Goal: Transaction & Acquisition: Download file/media

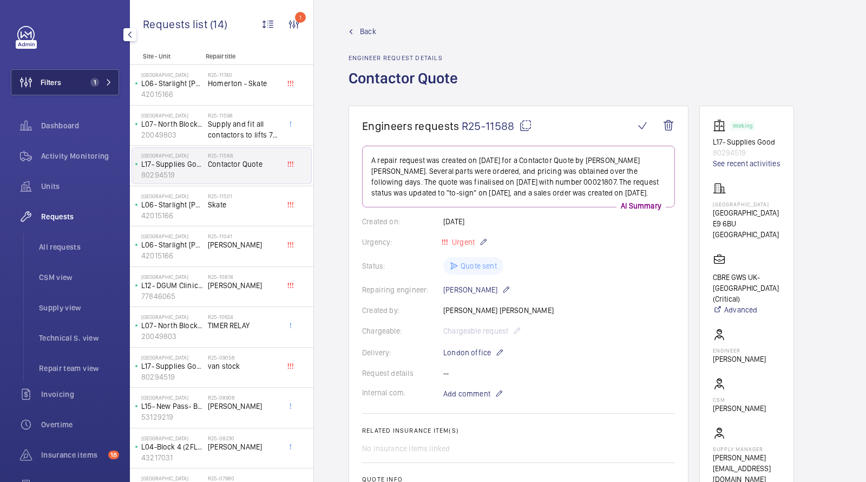
click at [86, 84] on span "1" at bounding box center [92, 82] width 13 height 9
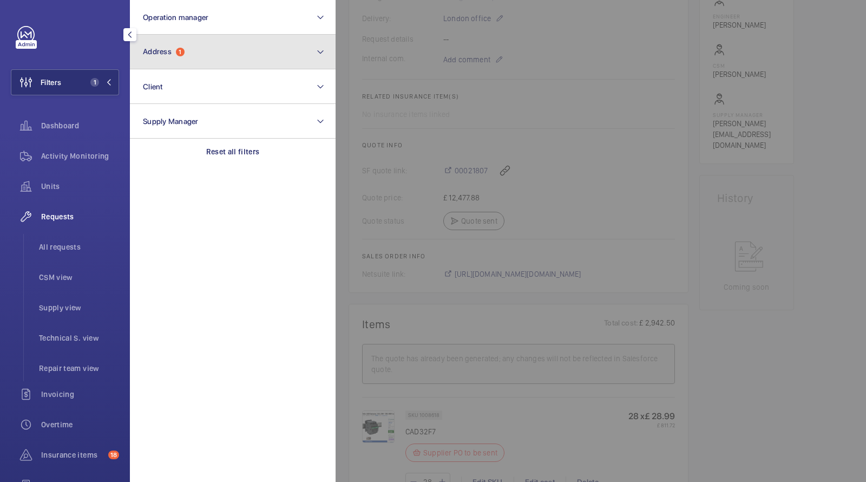
click at [183, 47] on button "Address 1" at bounding box center [233, 52] width 206 height 35
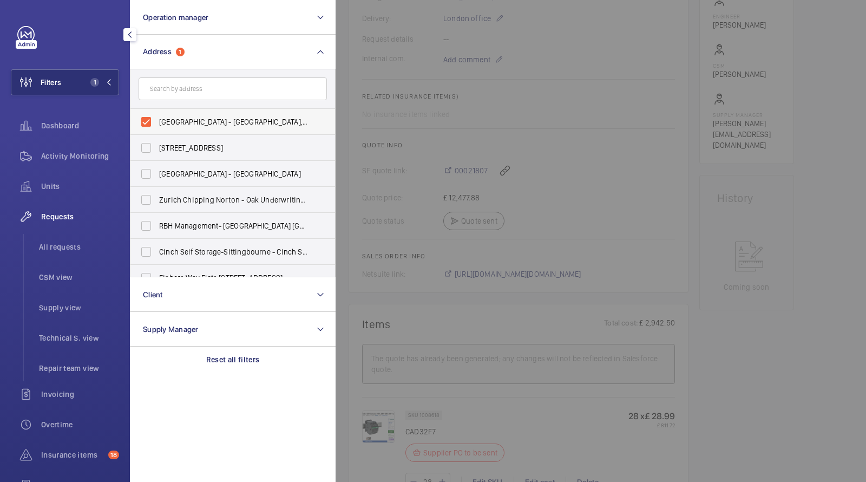
click at [173, 121] on span "[GEOGRAPHIC_DATA] - [GEOGRAPHIC_DATA], [GEOGRAPHIC_DATA]" at bounding box center [233, 121] width 149 height 11
click at [157, 121] on input "[GEOGRAPHIC_DATA] - [GEOGRAPHIC_DATA], [GEOGRAPHIC_DATA]" at bounding box center [146, 122] width 22 height 22
checkbox input "false"
click at [177, 92] on input "text" at bounding box center [233, 88] width 188 height 23
type input "H"
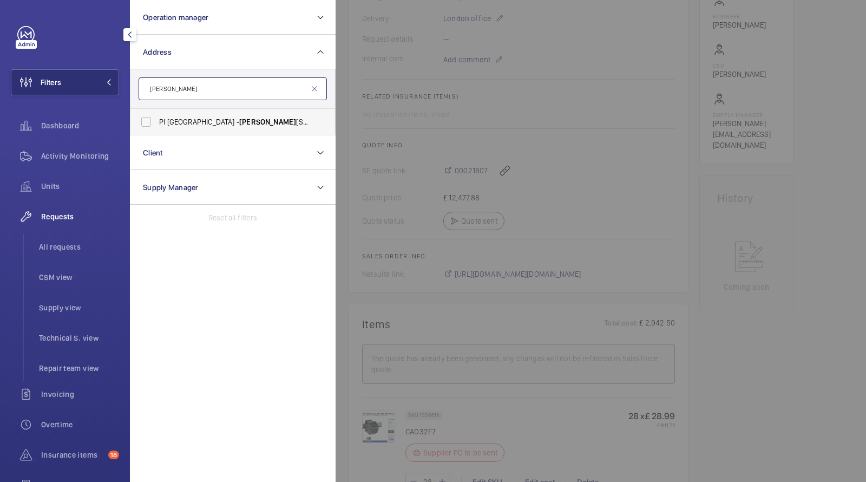
type input "[PERSON_NAME]"
click at [212, 123] on span "PI [GEOGRAPHIC_DATA] - [PERSON_NAME][STREET_ADDRESS][PERSON_NAME]" at bounding box center [233, 121] width 149 height 11
click at [157, 123] on input "PI [GEOGRAPHIC_DATA] - [PERSON_NAME][STREET_ADDRESS][PERSON_NAME]" at bounding box center [146, 122] width 22 height 22
checkbox input "true"
click at [74, 181] on span "Units" at bounding box center [80, 186] width 78 height 11
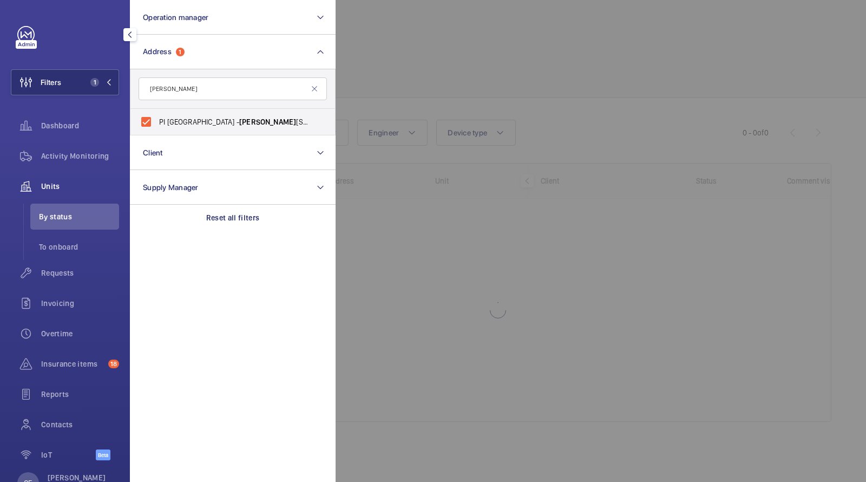
click at [411, 62] on div at bounding box center [769, 241] width 866 height 482
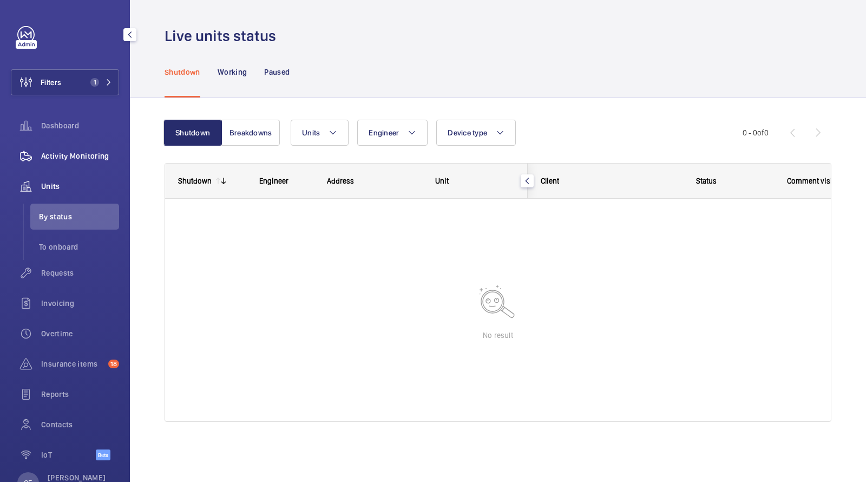
click at [81, 159] on span "Activity Monitoring" at bounding box center [80, 156] width 78 height 11
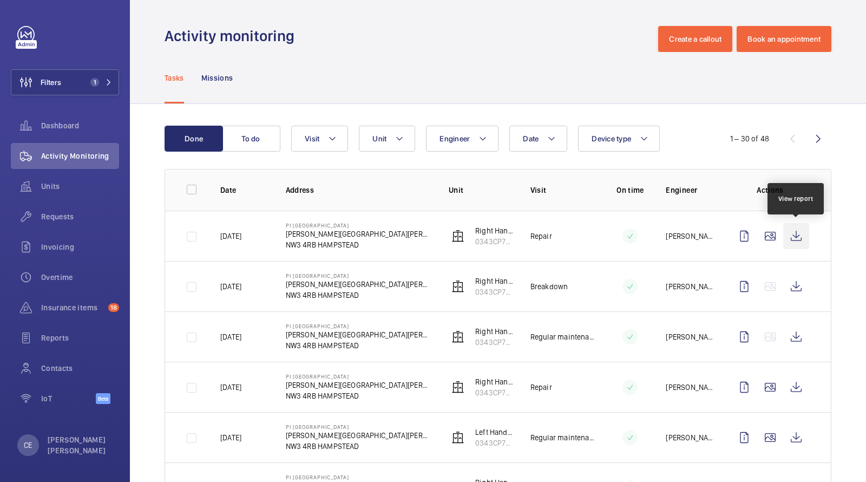
click at [792, 237] on wm-front-icon-button at bounding box center [796, 236] width 26 height 26
